Goal: Information Seeking & Learning: Learn about a topic

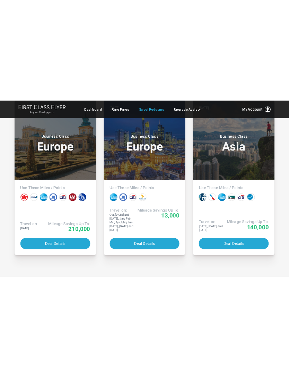
scroll to position [1229, 0]
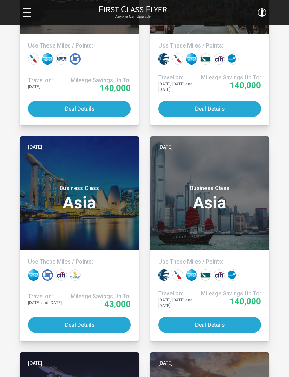
scroll to position [511, 0]
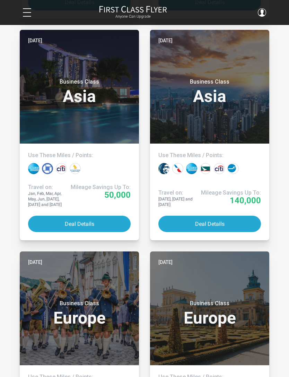
scroll to position [834, 0]
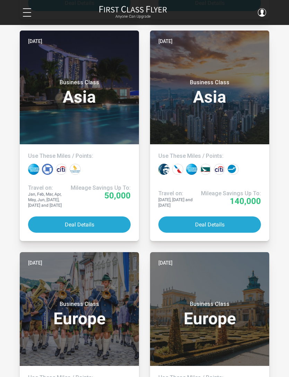
click at [41, 219] on button "Deal Details" at bounding box center [79, 224] width 103 height 16
